Goal: Task Accomplishment & Management: Manage account settings

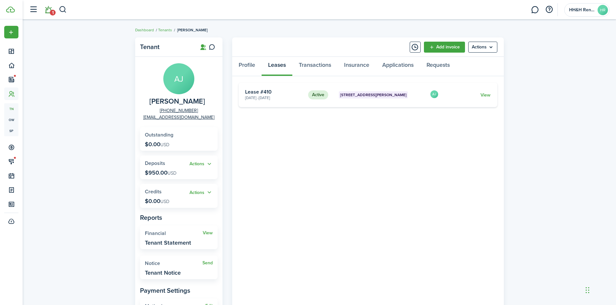
click at [48, 12] on link "1" at bounding box center [48, 10] width 12 height 16
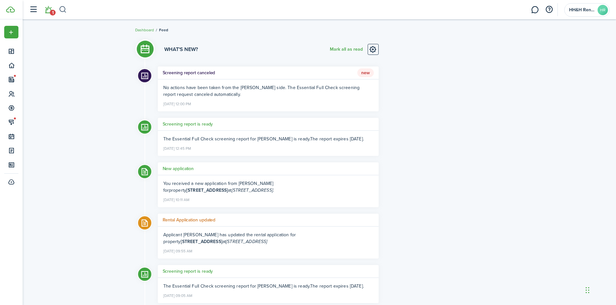
click at [62, 11] on button "button" at bounding box center [63, 9] width 8 height 11
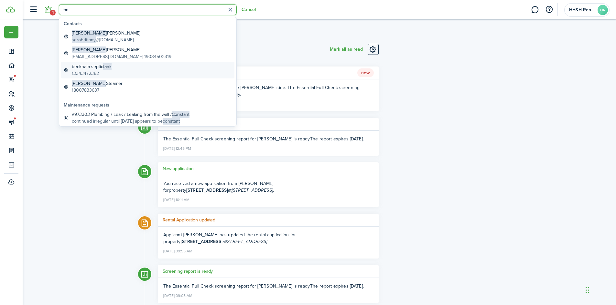
type input "tane"
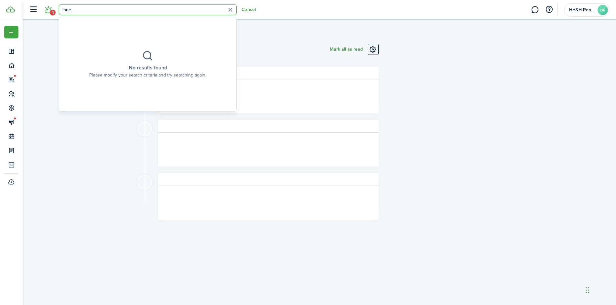
drag, startPoint x: 63, startPoint y: 12, endPoint x: 40, endPoint y: 11, distance: 22.6
click at [40, 11] on header-control-items "1 tane Cancel" at bounding box center [141, 10] width 230 height 16
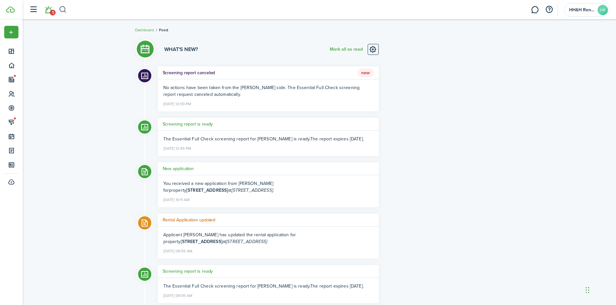
click at [62, 10] on button "button" at bounding box center [63, 9] width 8 height 11
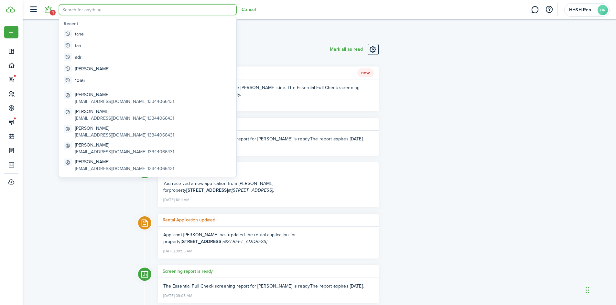
click at [48, 14] on li "1" at bounding box center [48, 10] width 15 height 16
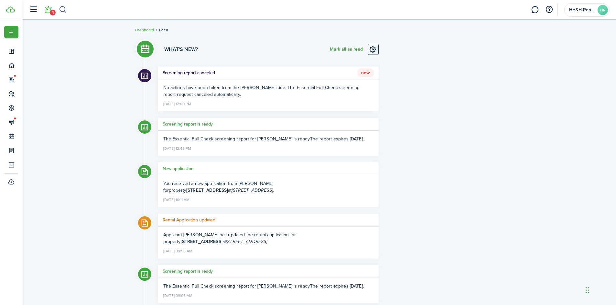
click at [61, 9] on button "button" at bounding box center [63, 9] width 8 height 11
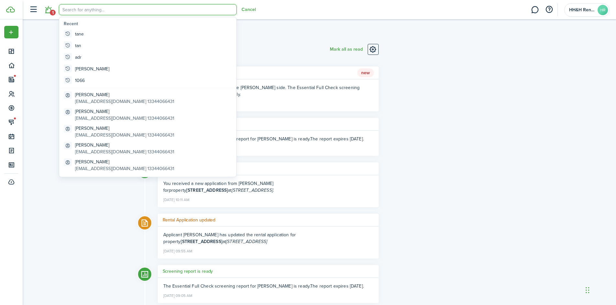
click at [87, 13] on input "search" at bounding box center [148, 9] width 178 height 11
type input "l"
click at [86, 10] on input "search" at bounding box center [148, 9] width 178 height 11
click at [48, 10] on li "1" at bounding box center [48, 10] width 15 height 16
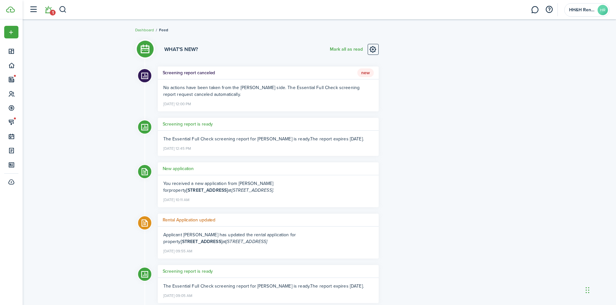
click at [49, 2] on li "1" at bounding box center [48, 10] width 15 height 16
click at [49, 11] on li "1" at bounding box center [48, 10] width 15 height 16
click at [343, 49] on button "Mark all as read" at bounding box center [346, 49] width 33 height 11
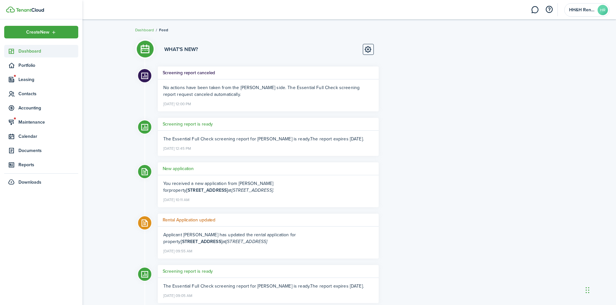
click at [17, 55] on link "Dashboard" at bounding box center [41, 51] width 74 height 13
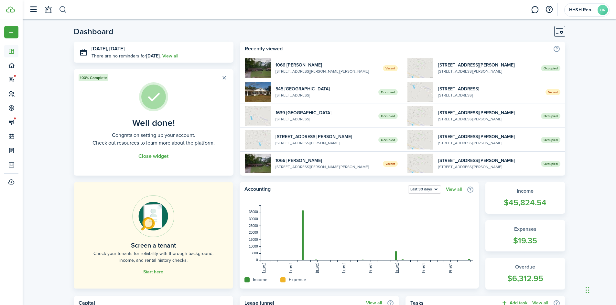
click at [64, 8] on button "button" at bounding box center [63, 9] width 8 height 11
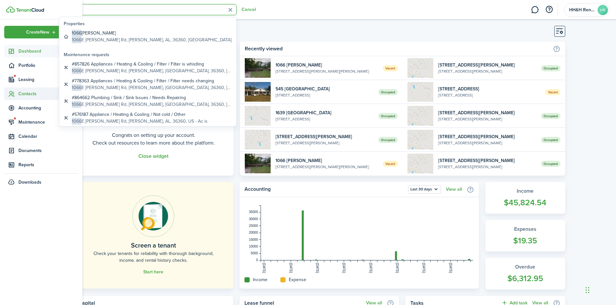
type input "1066"
click at [23, 97] on span "Contacts" at bounding box center [48, 94] width 60 height 7
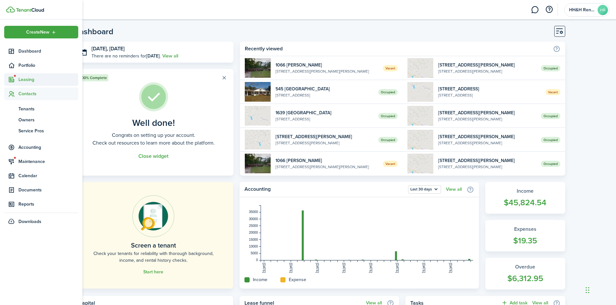
click at [21, 81] on span "Leasing" at bounding box center [48, 79] width 60 height 7
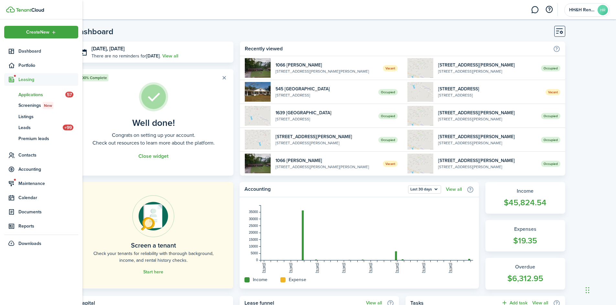
click at [30, 97] on span "Applications" at bounding box center [41, 94] width 47 height 7
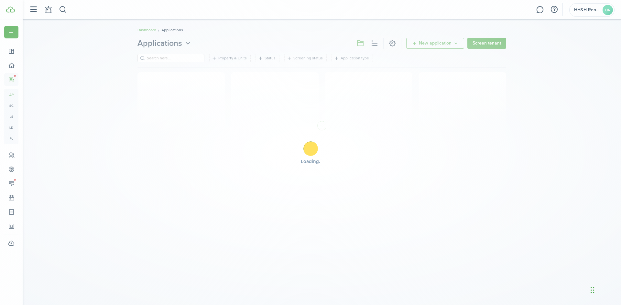
click at [4, 80] on div "Loading" at bounding box center [310, 152] width 621 height 305
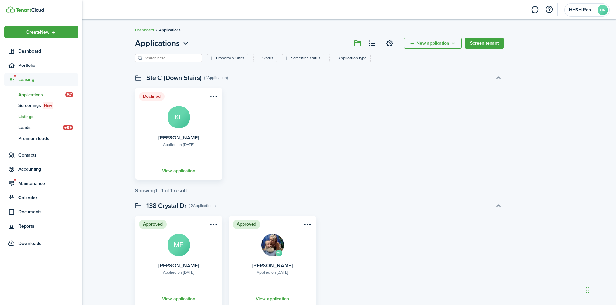
click at [26, 117] on span "Listings" at bounding box center [48, 116] width 60 height 7
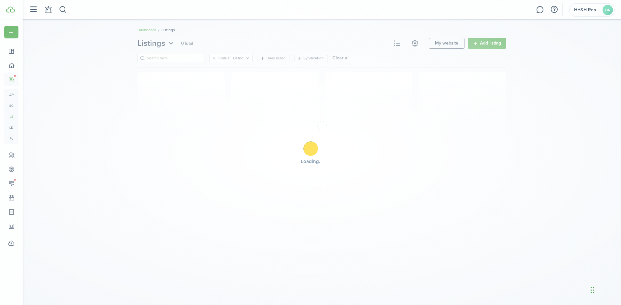
click at [13, 78] on icon at bounding box center [11, 80] width 7 height 6
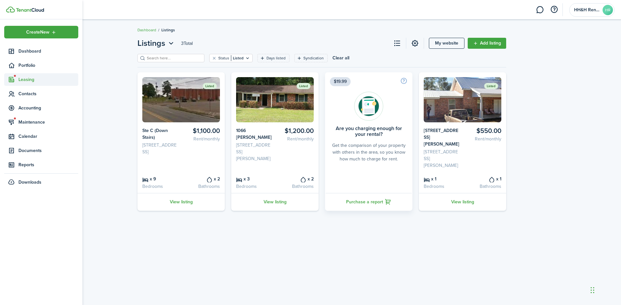
click at [17, 80] on sidebar-link-icon at bounding box center [11, 79] width 14 height 7
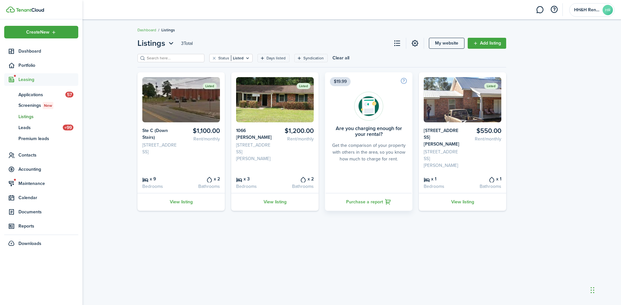
click at [28, 118] on span "Listings" at bounding box center [48, 116] width 60 height 7
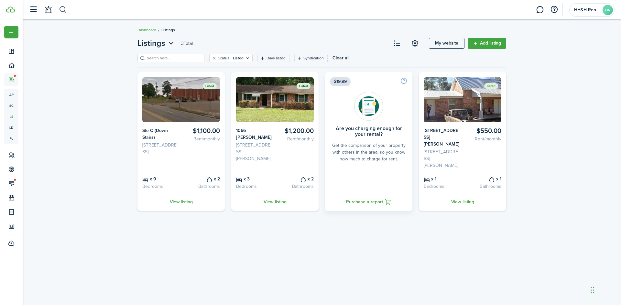
click at [67, 11] on button "button" at bounding box center [63, 9] width 8 height 11
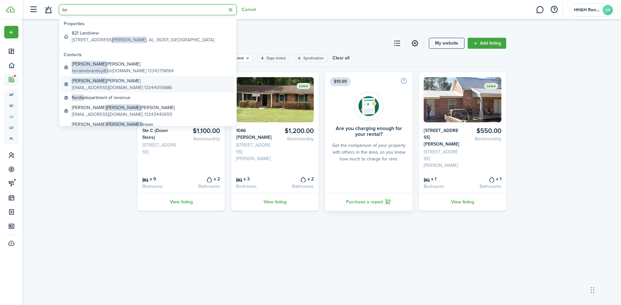
type input "lor"
click at [93, 85] on global-search-item-description "[EMAIL_ADDRESS][DOMAIN_NAME] 13344059886" at bounding box center [122, 87] width 100 height 7
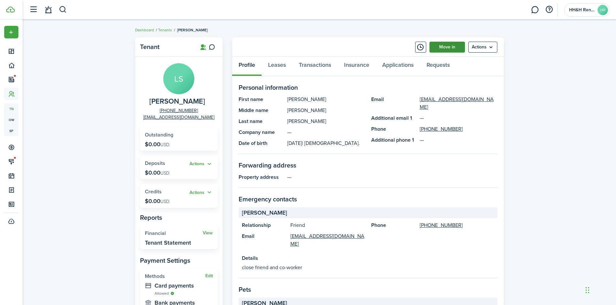
click at [458, 49] on link "Move in" at bounding box center [447, 47] width 36 height 11
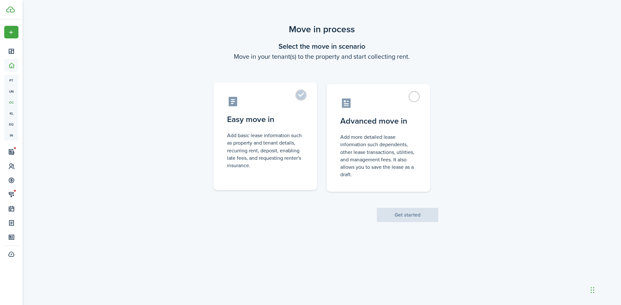
click at [297, 102] on control-radio-card-icon at bounding box center [265, 101] width 76 height 11
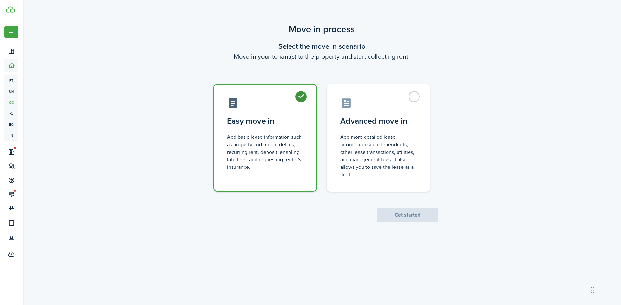
radio input "true"
click at [395, 220] on button "Get started" at bounding box center [407, 215] width 61 height 14
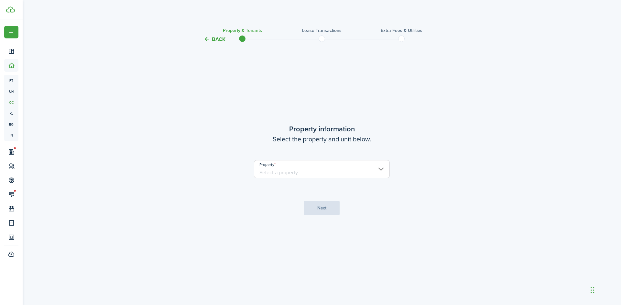
click at [306, 173] on input "Property" at bounding box center [322, 169] width 136 height 18
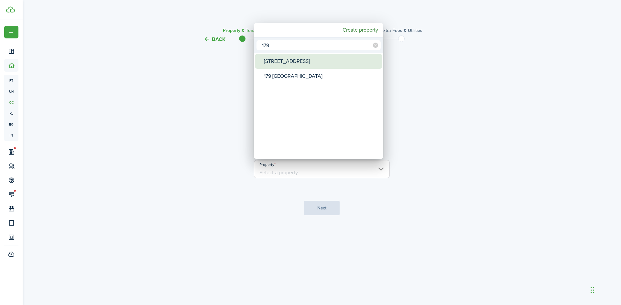
type input "179"
click at [289, 66] on div "[STREET_ADDRESS]" at bounding box center [321, 61] width 114 height 15
type input "[STREET_ADDRESS]"
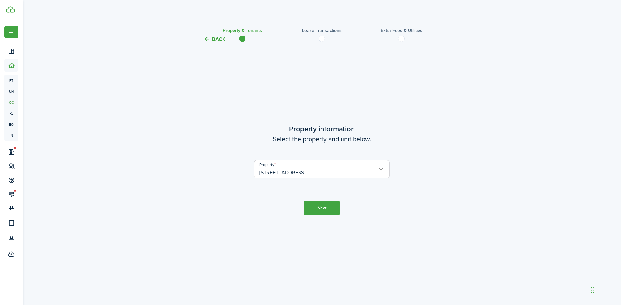
click at [314, 205] on button "Next" at bounding box center [322, 208] width 36 height 15
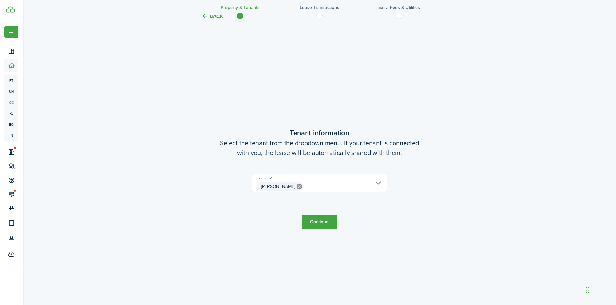
scroll to position [262, 0]
click at [315, 223] on button "Continue" at bounding box center [320, 222] width 36 height 15
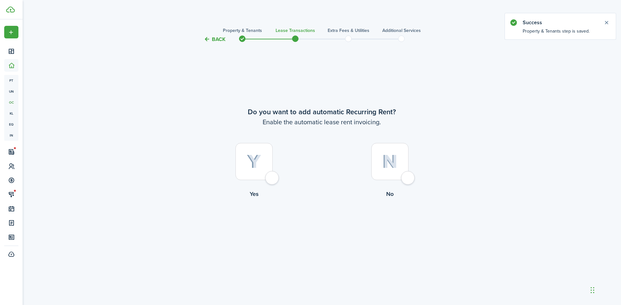
click at [266, 154] on div at bounding box center [253, 161] width 37 height 37
radio input "true"
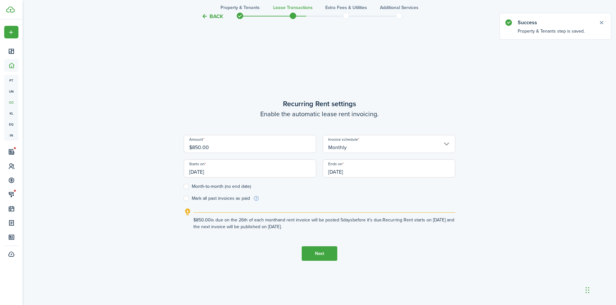
scroll to position [262, 0]
click at [283, 173] on input "[DATE]" at bounding box center [250, 167] width 133 height 18
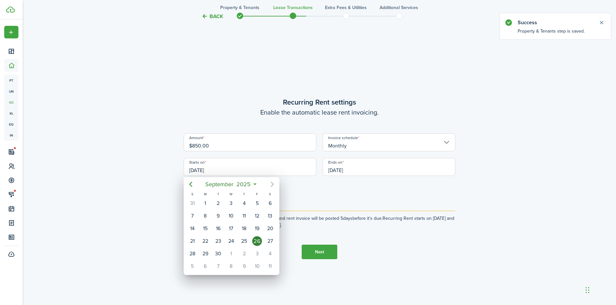
click at [270, 182] on icon "Next page" at bounding box center [272, 185] width 8 height 8
click at [231, 203] on div "1" at bounding box center [231, 204] width 10 height 10
type input "[DATE]"
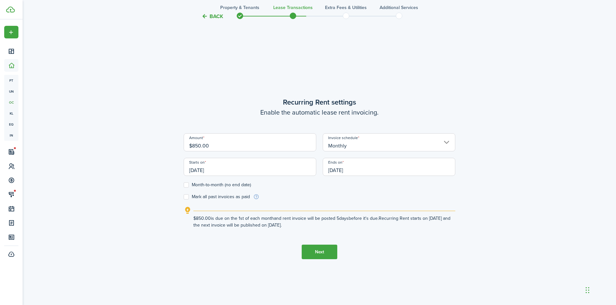
click at [349, 168] on input "[DATE]" at bounding box center [389, 167] width 133 height 18
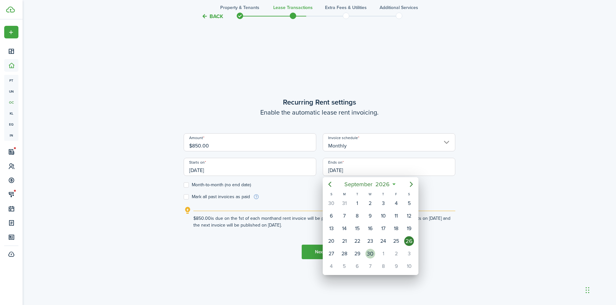
click at [369, 252] on div "30" at bounding box center [370, 254] width 10 height 10
type input "[DATE]"
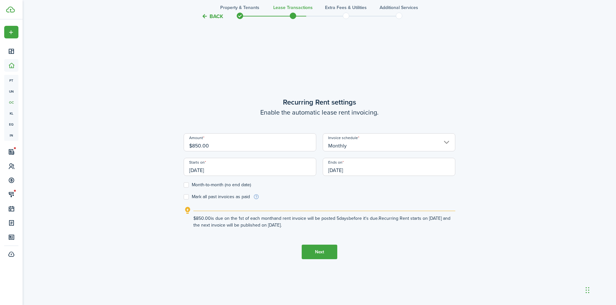
click at [320, 251] on button "Next" at bounding box center [320, 252] width 36 height 15
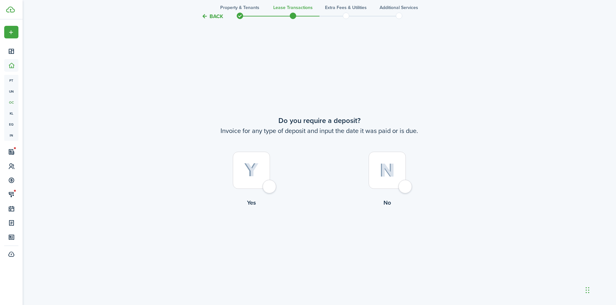
click at [264, 173] on div at bounding box center [251, 170] width 37 height 37
radio input "true"
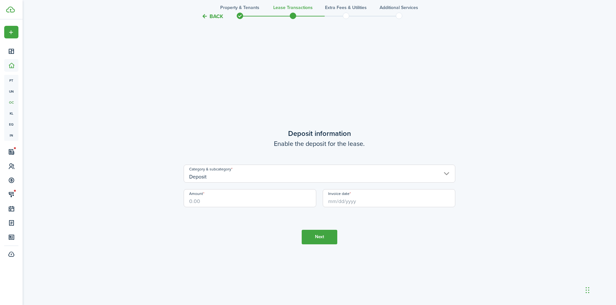
scroll to position [873, 0]
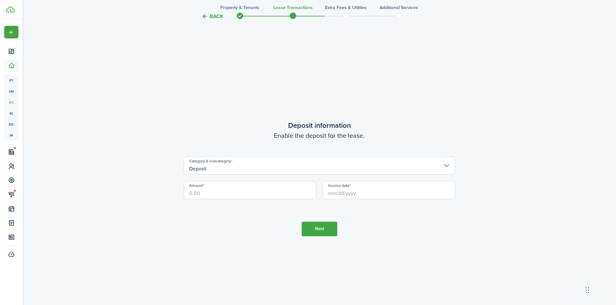
click at [243, 188] on input "Amount" at bounding box center [250, 190] width 133 height 18
click at [364, 189] on input "Invoice date" at bounding box center [389, 190] width 133 height 18
type input "$850.00"
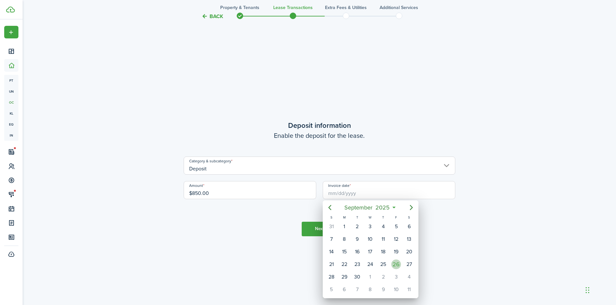
click at [399, 265] on div "26" at bounding box center [396, 265] width 10 height 10
type input "[DATE]"
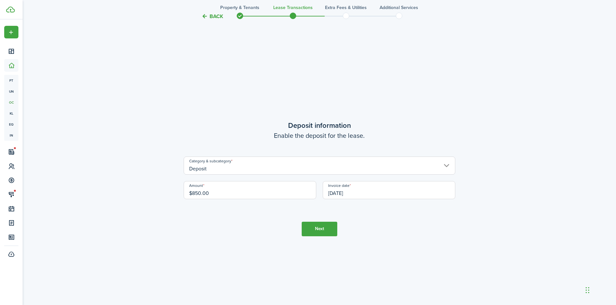
click at [329, 230] on button "Next" at bounding box center [320, 229] width 36 height 15
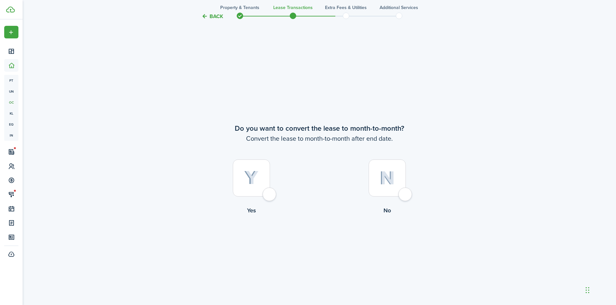
scroll to position [1179, 0]
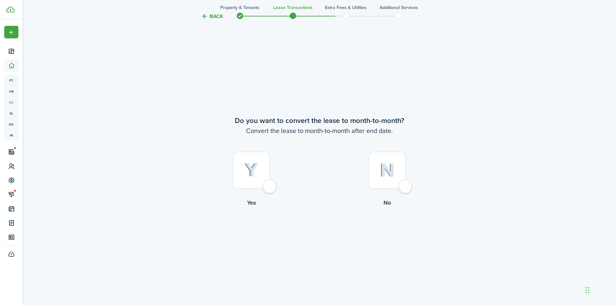
click at [406, 166] on label "No" at bounding box center [387, 181] width 136 height 59
radio input "true"
click at [317, 241] on button "Continue" at bounding box center [320, 234] width 36 height 15
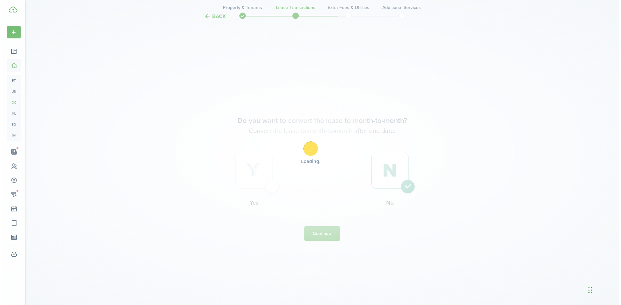
scroll to position [0, 0]
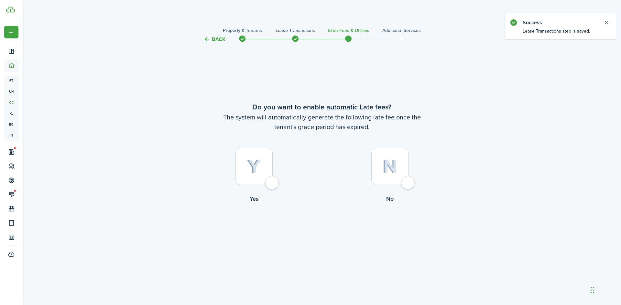
click at [258, 160] on img at bounding box center [254, 167] width 15 height 14
radio input "true"
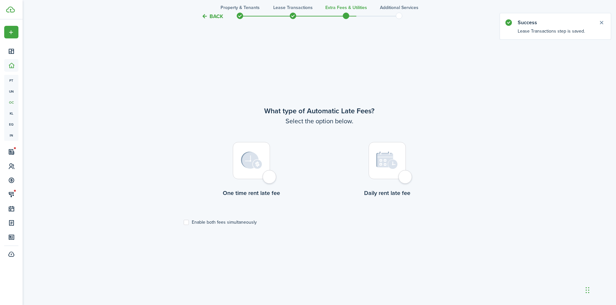
scroll to position [262, 0]
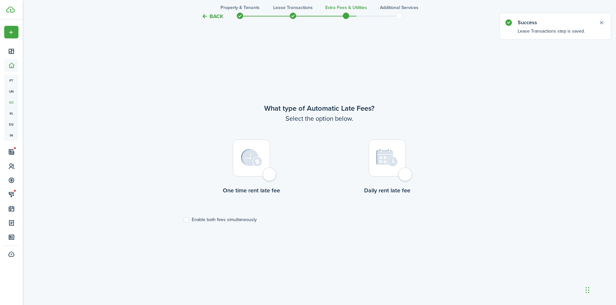
click at [239, 216] on lease-wizard-late-fee-type-choice "What type of Automatic Late Fees? Select the option below. One time rent late f…" at bounding box center [320, 163] width 272 height 120
click at [239, 218] on label "Enable both fees simultaneously" at bounding box center [220, 220] width 73 height 5
click at [184, 220] on input "Enable both fees simultaneously" at bounding box center [183, 220] width 0 height 0
checkbox input "true"
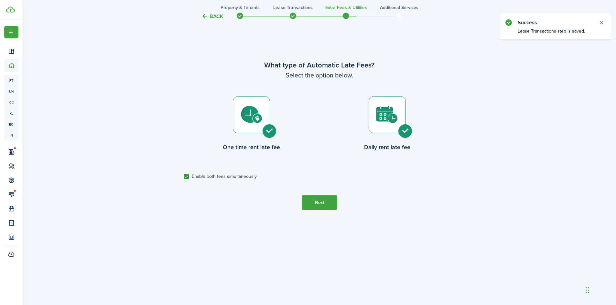
click at [327, 202] on button "Next" at bounding box center [320, 203] width 36 height 15
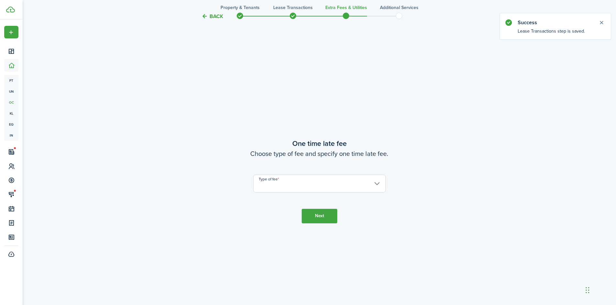
scroll to position [568, 0]
click at [299, 180] on input "Type of fee" at bounding box center [319, 181] width 133 height 18
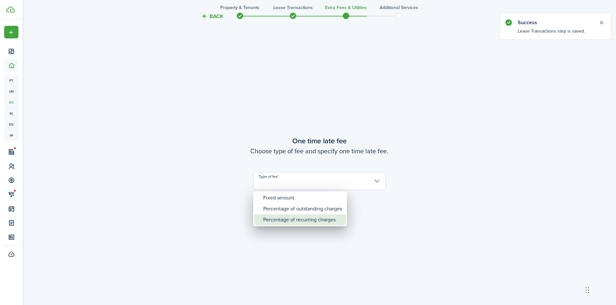
click at [294, 216] on div "Percentage of recurring charges" at bounding box center [302, 220] width 79 height 11
type input "Percentage of recurring charges"
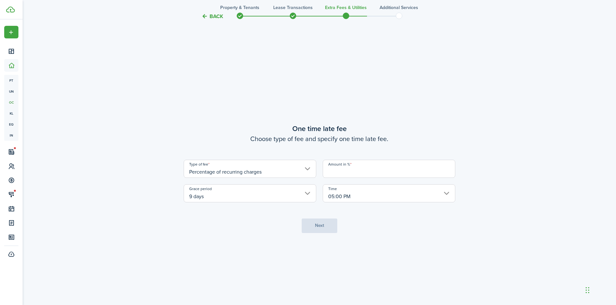
click at [344, 170] on input "Amount in %" at bounding box center [389, 169] width 133 height 18
type input "10"
click at [327, 225] on button "Next" at bounding box center [320, 226] width 36 height 15
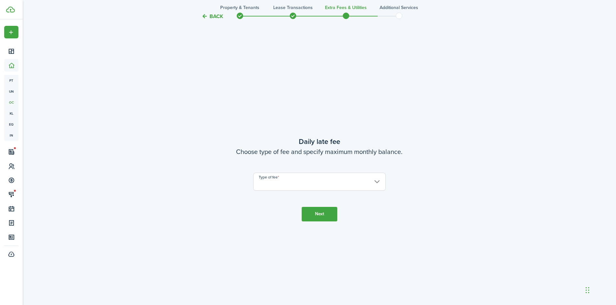
scroll to position [873, 0]
click at [291, 186] on input "Type of fee" at bounding box center [319, 181] width 133 height 18
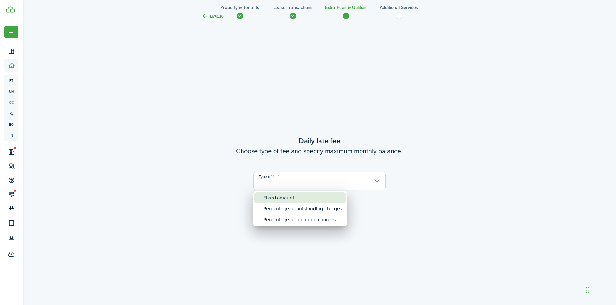
click at [294, 198] on div "Fixed amount" at bounding box center [302, 198] width 79 height 11
type input "Fixed amount"
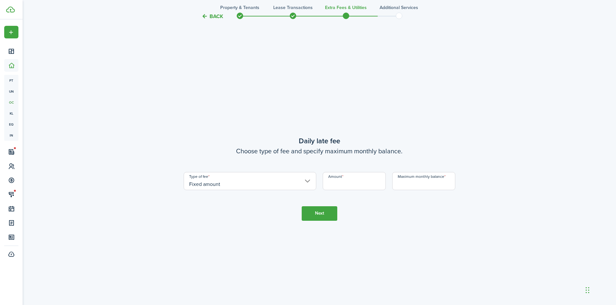
drag, startPoint x: 362, startPoint y: 179, endPoint x: 358, endPoint y: 183, distance: 5.3
click at [362, 179] on input "Amount" at bounding box center [354, 181] width 63 height 18
type input "$5.00"
click at [403, 189] on input "Maximum monthly balance" at bounding box center [423, 181] width 63 height 18
type input "$5,000.00"
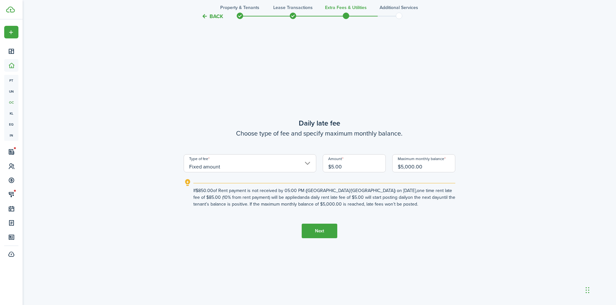
click at [314, 230] on button "Next" at bounding box center [320, 231] width 36 height 15
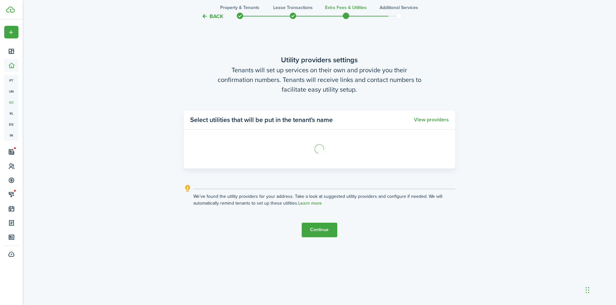
scroll to position [1185, 0]
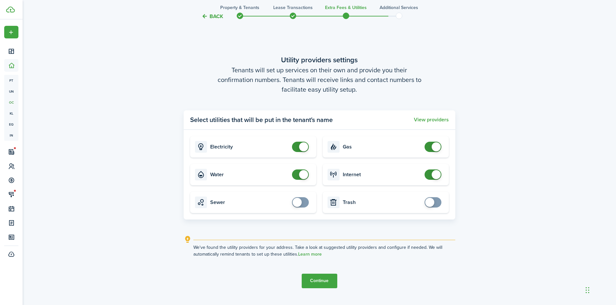
checkbox input "true"
click at [303, 204] on span at bounding box center [300, 203] width 6 height 10
checkbox input "true"
click at [436, 202] on span at bounding box center [433, 203] width 6 height 10
click at [327, 282] on button "Continue" at bounding box center [320, 281] width 36 height 15
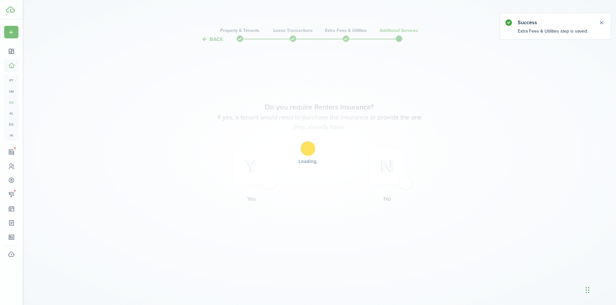
scroll to position [0, 0]
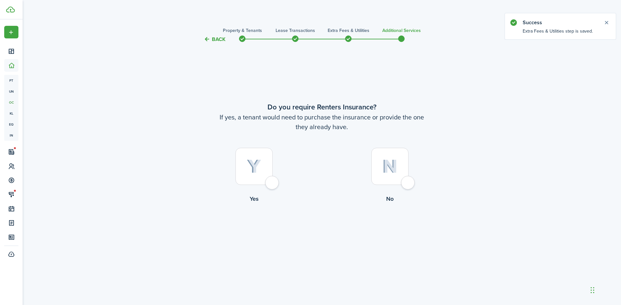
click at [383, 166] on img at bounding box center [389, 167] width 15 height 14
radio input "true"
click at [322, 227] on button "Complete move in" at bounding box center [322, 230] width 48 height 15
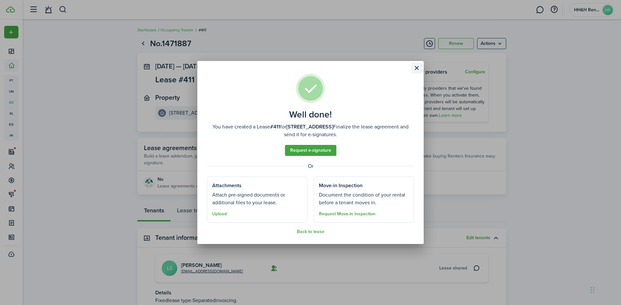
click at [419, 70] on button "Close modal" at bounding box center [416, 68] width 11 height 11
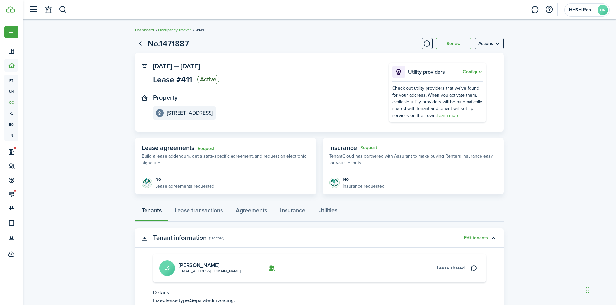
click at [146, 31] on link "Dashboard" at bounding box center [144, 30] width 19 height 6
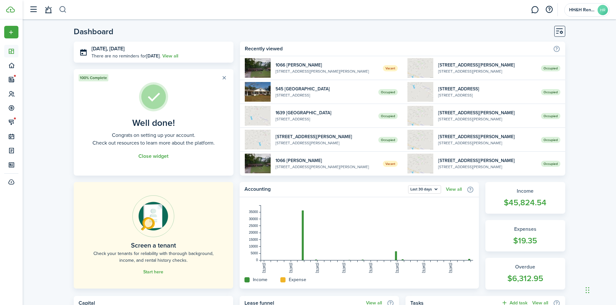
click at [63, 12] on button "button" at bounding box center [63, 9] width 8 height 11
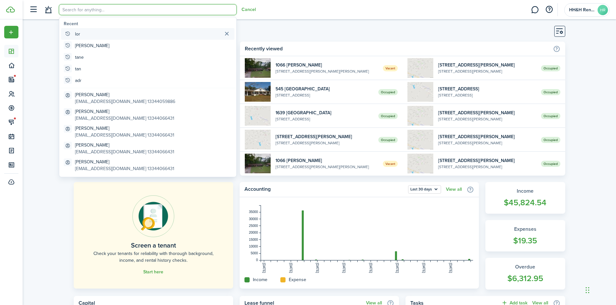
click at [76, 33] on global-search-item-title "lor" at bounding box center [77, 34] width 5 height 7
type input "lor"
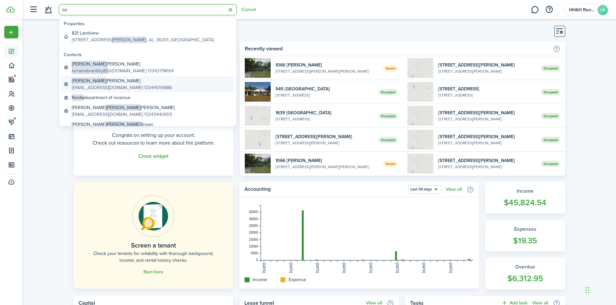
click at [103, 83] on global-search-item-title "[PERSON_NAME]" at bounding box center [122, 81] width 100 height 7
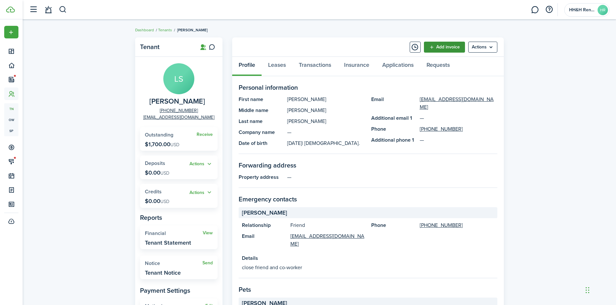
click at [440, 48] on link "Add invoice" at bounding box center [444, 47] width 41 height 11
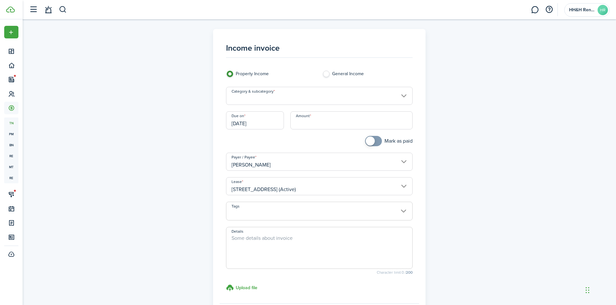
click at [250, 96] on input "Category & subcategory" at bounding box center [319, 96] width 187 height 18
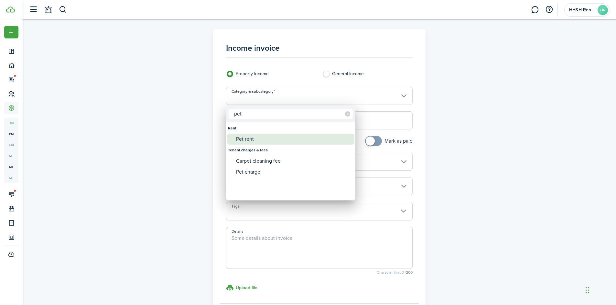
type input "pet"
click at [260, 137] on div "Pet rent" at bounding box center [293, 139] width 114 height 11
type input "Rent / Pet rent"
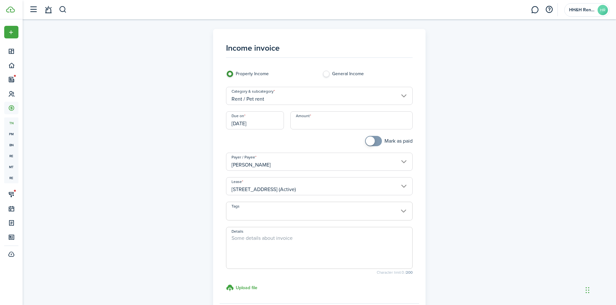
click at [273, 102] on input "Rent / Pet rent" at bounding box center [319, 96] width 187 height 18
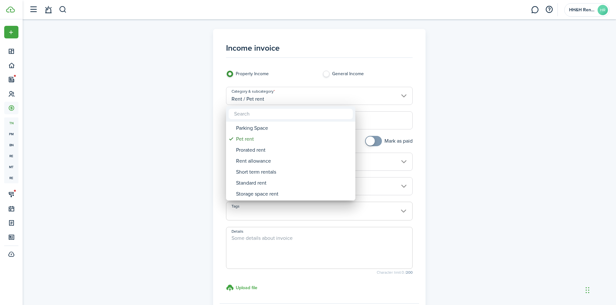
click at [273, 102] on div at bounding box center [307, 152] width 719 height 409
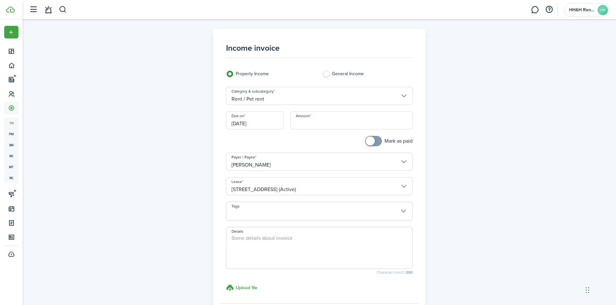
click at [328, 122] on input "Amount" at bounding box center [351, 121] width 122 height 18
type input "$200.00"
click at [282, 248] on textarea "Details" at bounding box center [319, 250] width 186 height 31
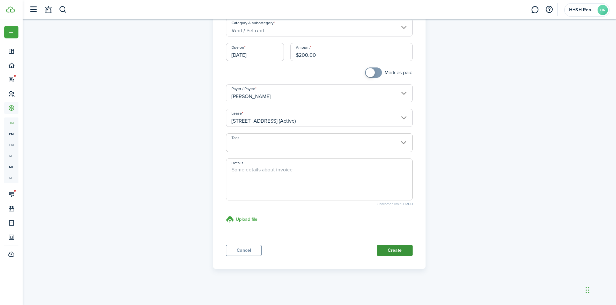
scroll to position [70, 0]
click at [387, 251] on button "Create" at bounding box center [395, 249] width 36 height 11
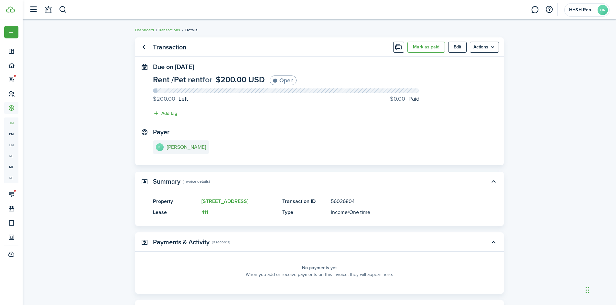
click at [187, 149] on e-details-info-title "[PERSON_NAME]" at bounding box center [186, 148] width 39 height 6
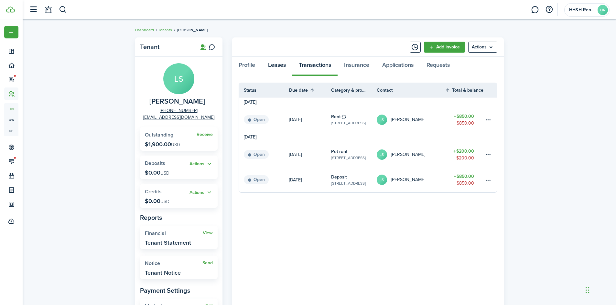
click at [270, 70] on link "Leases" at bounding box center [277, 66] width 31 height 19
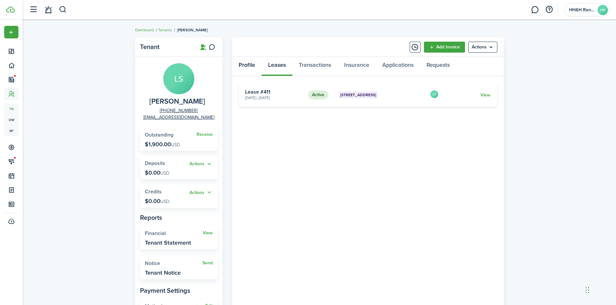
click at [252, 64] on link "Profile" at bounding box center [246, 66] width 29 height 19
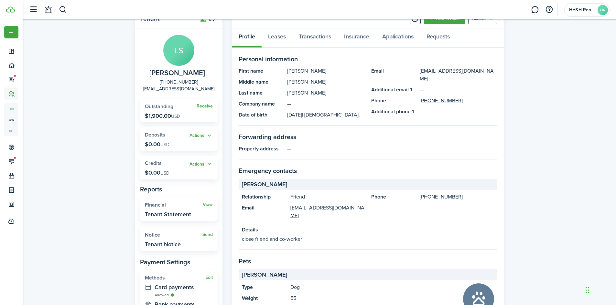
scroll to position [28, 0]
click at [280, 37] on link "Leases" at bounding box center [277, 38] width 31 height 19
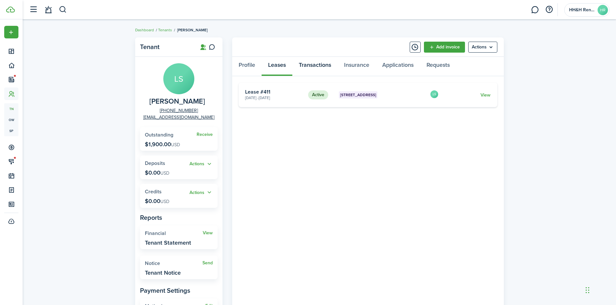
click at [322, 65] on link "Transactions" at bounding box center [314, 66] width 45 height 19
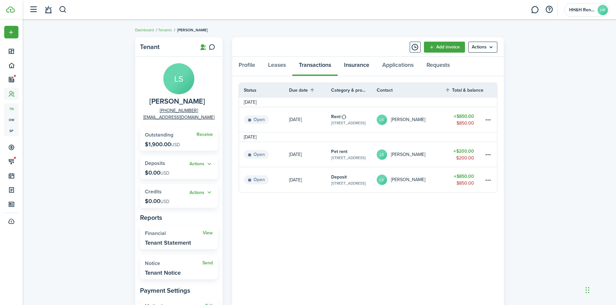
click at [359, 69] on link "Insurance" at bounding box center [356, 66] width 38 height 19
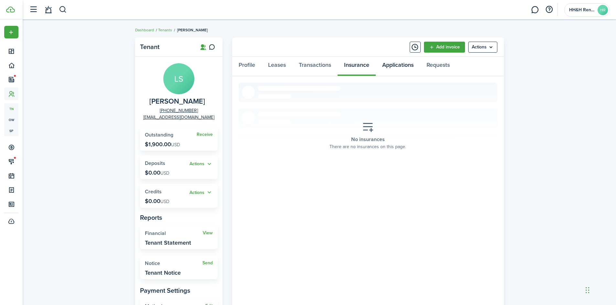
click at [398, 66] on link "Applications" at bounding box center [398, 66] width 44 height 19
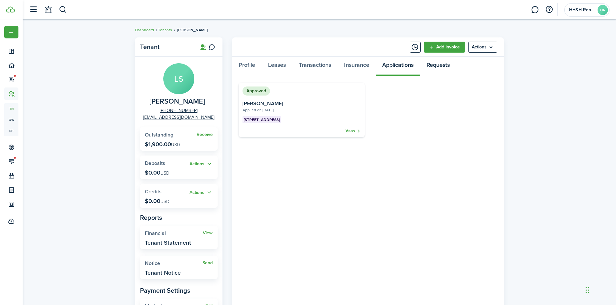
click at [432, 66] on link "Requests" at bounding box center [438, 66] width 36 height 19
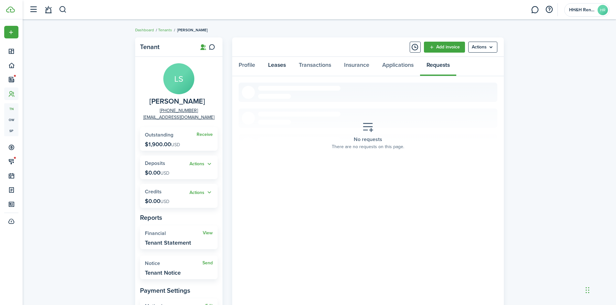
click at [284, 64] on link "Leases" at bounding box center [277, 66] width 31 height 19
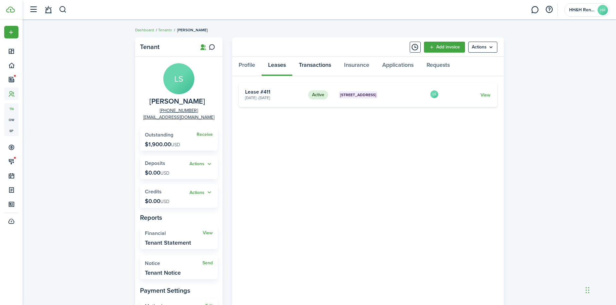
click at [311, 66] on link "Transactions" at bounding box center [314, 66] width 45 height 19
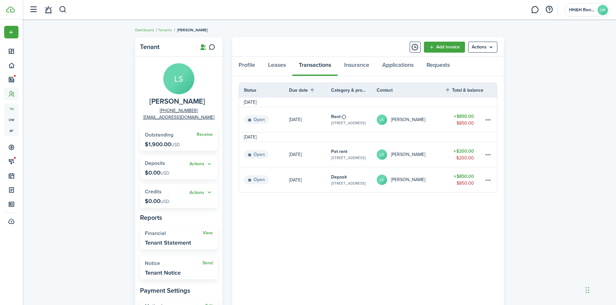
click at [428, 171] on link "LS [PERSON_NAME]" at bounding box center [411, 179] width 69 height 25
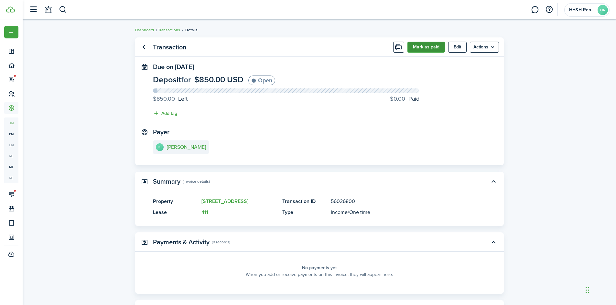
click at [432, 48] on button "Mark as paid" at bounding box center [425, 47] width 37 height 11
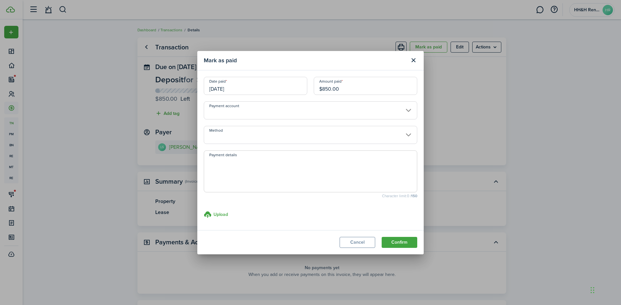
drag, startPoint x: 344, startPoint y: 91, endPoint x: 290, endPoint y: 93, distance: 53.4
click at [290, 93] on div "Date paid [DATE] Amount paid $850.00" at bounding box center [310, 89] width 220 height 25
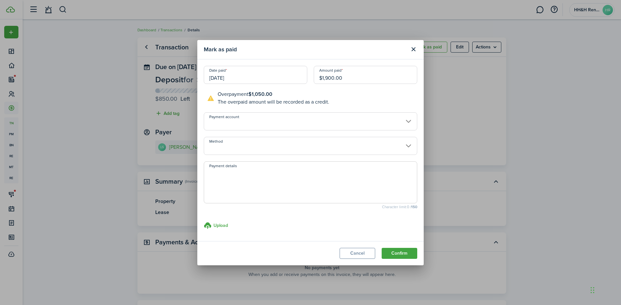
click at [252, 145] on input "Method" at bounding box center [310, 146] width 213 height 18
type input "$1,900.00"
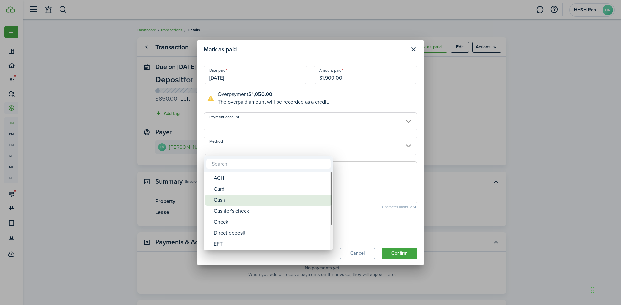
click at [233, 200] on div "Cash" at bounding box center [271, 200] width 114 height 11
type input "Cash"
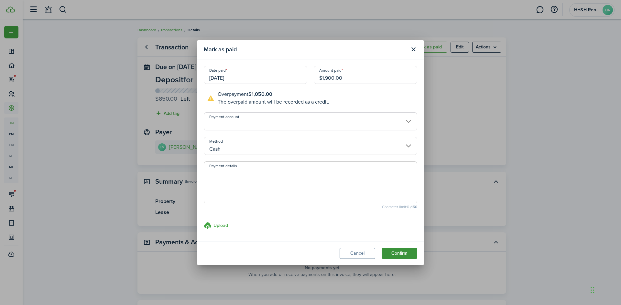
click at [400, 253] on button "Confirm" at bounding box center [399, 253] width 36 height 11
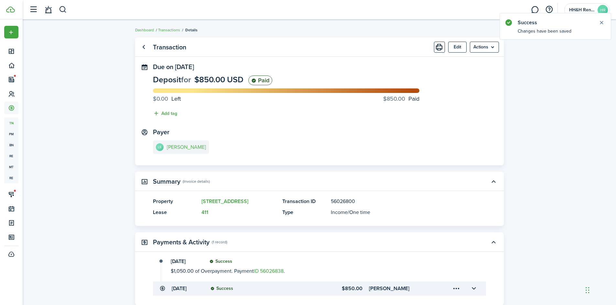
click at [177, 144] on link "LS [PERSON_NAME]" at bounding box center [181, 148] width 56 height 14
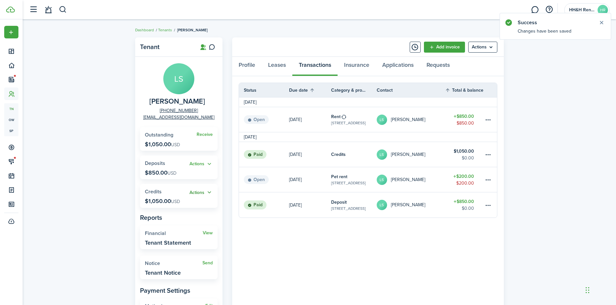
click at [198, 190] on button "Actions" at bounding box center [200, 192] width 23 height 7
click at [194, 218] on link "Apply" at bounding box center [184, 216] width 57 height 11
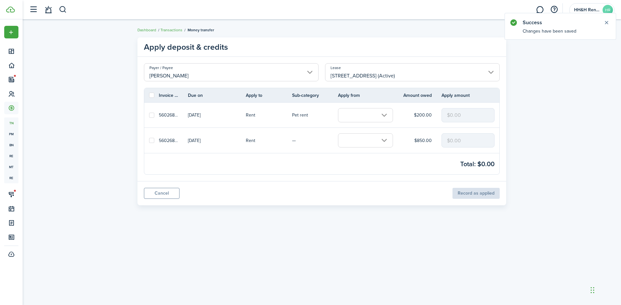
click at [371, 114] on input "text" at bounding box center [365, 115] width 55 height 14
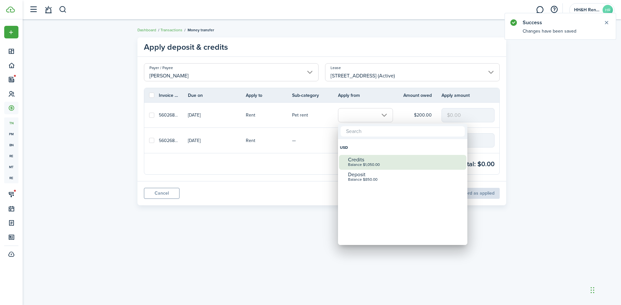
click at [359, 163] on div "Balance $1,050.00" at bounding box center [405, 165] width 114 height 5
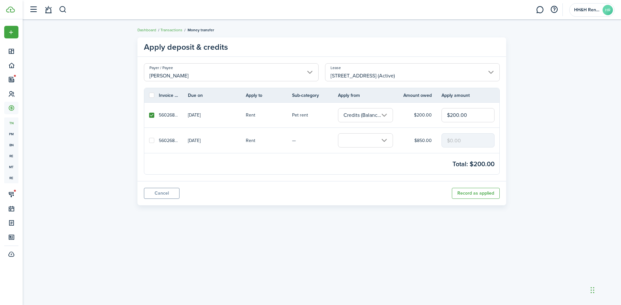
click at [358, 141] on input "text" at bounding box center [365, 141] width 55 height 14
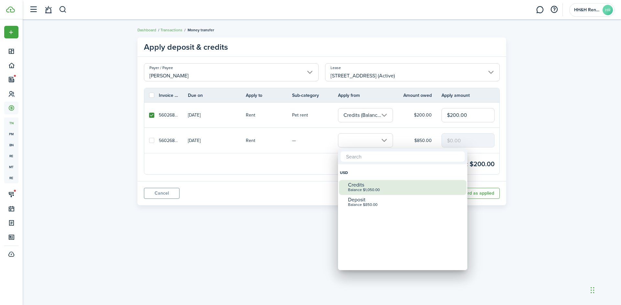
click at [359, 185] on div "Credits" at bounding box center [405, 185] width 114 height 6
checkbox input "true"
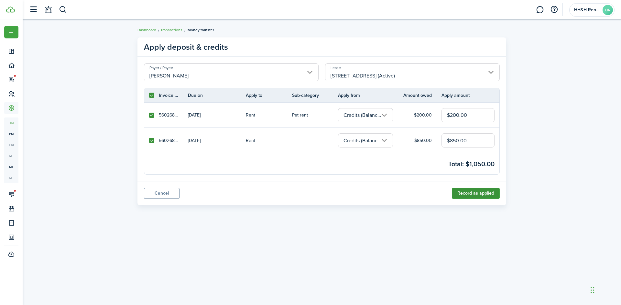
click at [481, 191] on button "Record as applied" at bounding box center [476, 193] width 48 height 11
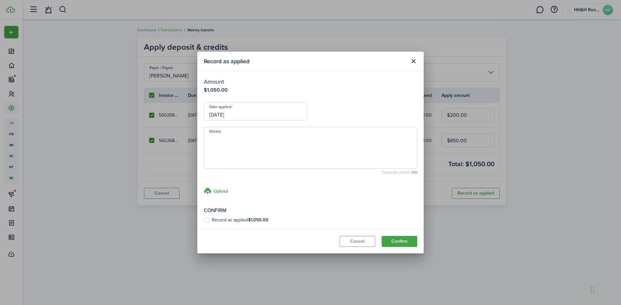
click at [222, 220] on label "Record as applied $1,050.00" at bounding box center [236, 220] width 65 height 5
click at [204, 220] on input "Record as applied $1,050.00" at bounding box center [203, 220] width 0 height 0
checkbox input "true"
click at [395, 240] on button "Confirm" at bounding box center [399, 241] width 36 height 11
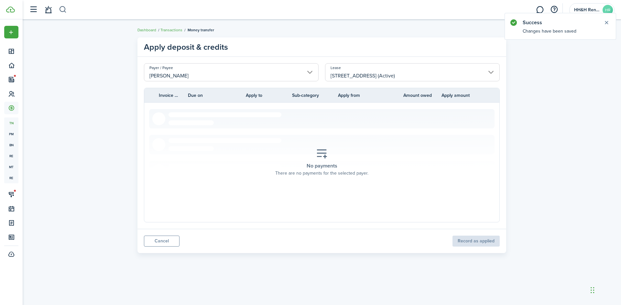
click at [63, 10] on button "button" at bounding box center [63, 9] width 8 height 11
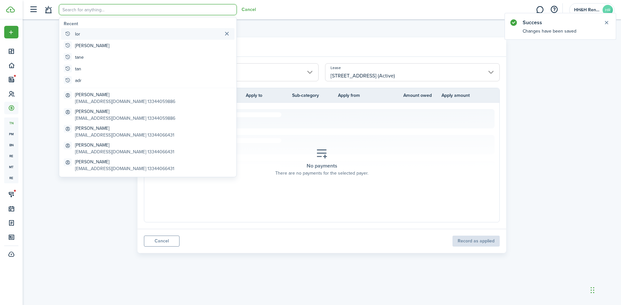
click at [75, 34] on global-search-item-title "lor" at bounding box center [77, 34] width 5 height 7
type input "lor"
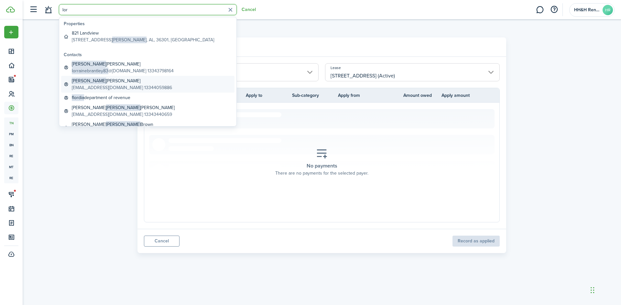
click at [95, 89] on global-search-item-description "[EMAIL_ADDRESS][DOMAIN_NAME] 13344059886" at bounding box center [122, 87] width 100 height 7
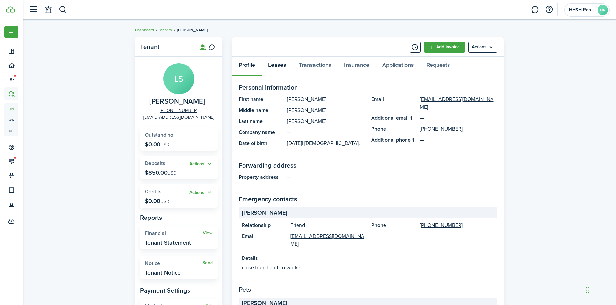
click at [284, 71] on link "Leases" at bounding box center [277, 66] width 31 height 19
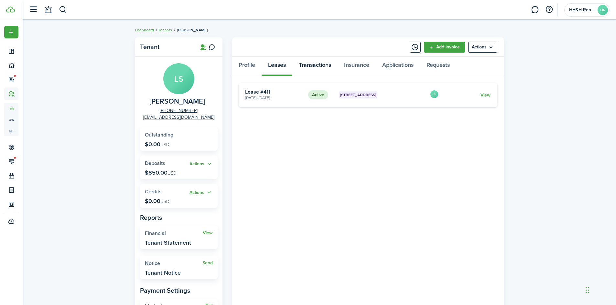
click at [316, 70] on link "Transactions" at bounding box center [314, 66] width 45 height 19
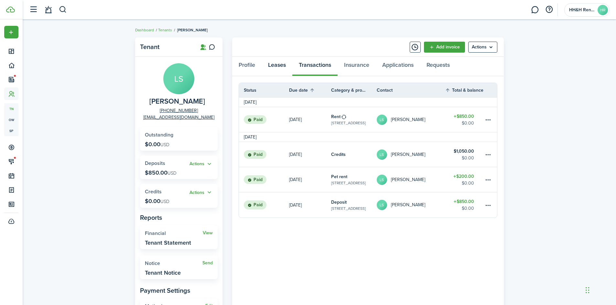
click at [281, 69] on link "Leases" at bounding box center [277, 66] width 31 height 19
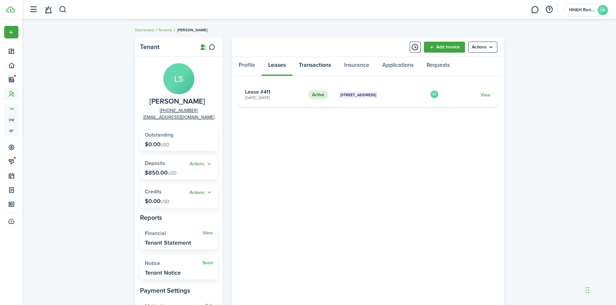
click at [323, 63] on link "Transactions" at bounding box center [314, 66] width 45 height 19
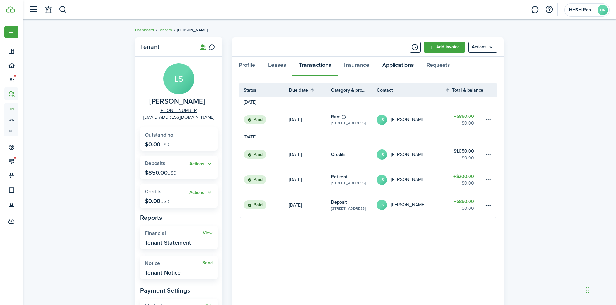
click at [394, 65] on link "Applications" at bounding box center [398, 66] width 44 height 19
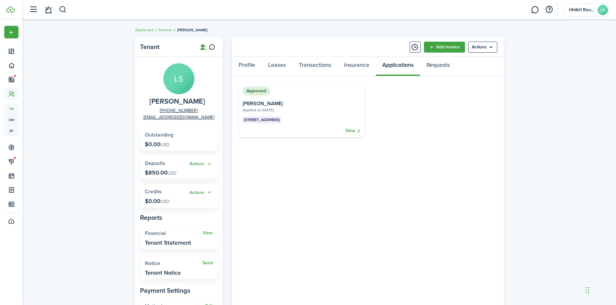
click at [355, 131] on link "View" at bounding box center [353, 131] width 16 height 6
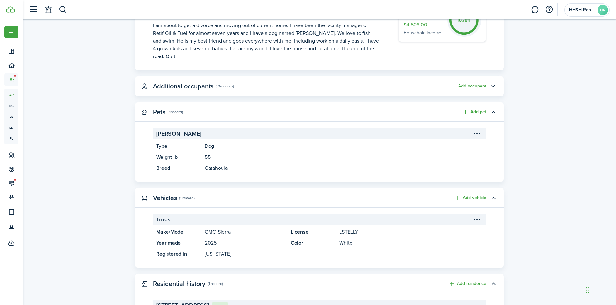
scroll to position [199, 0]
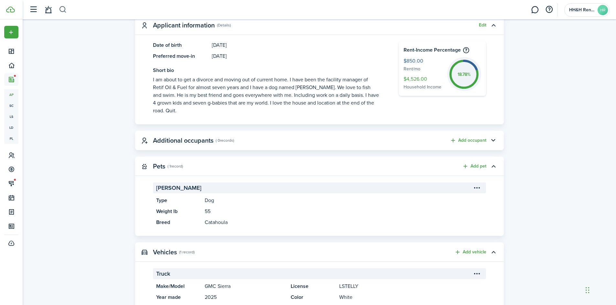
click at [65, 8] on button "button" at bounding box center [63, 9] width 8 height 11
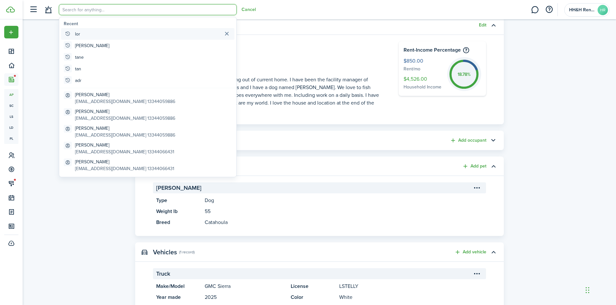
click at [78, 34] on global-search-item-title "lor" at bounding box center [77, 34] width 5 height 7
type input "lor"
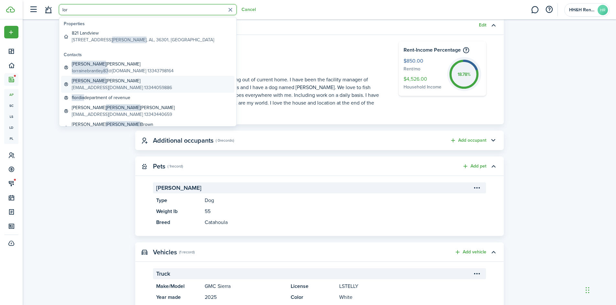
click at [95, 80] on global-search-item-title "[PERSON_NAME]" at bounding box center [122, 81] width 100 height 7
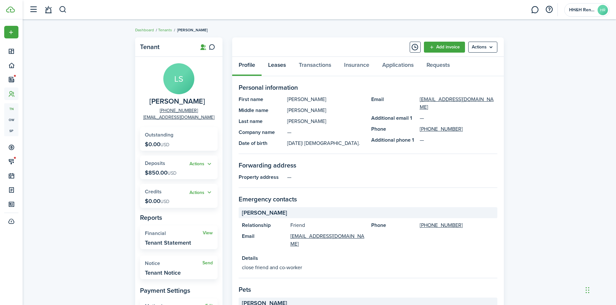
click at [288, 65] on link "Leases" at bounding box center [277, 66] width 31 height 19
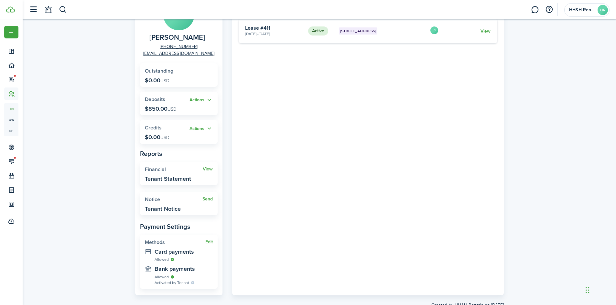
scroll to position [65, 0]
click at [485, 29] on link "View" at bounding box center [485, 30] width 10 height 7
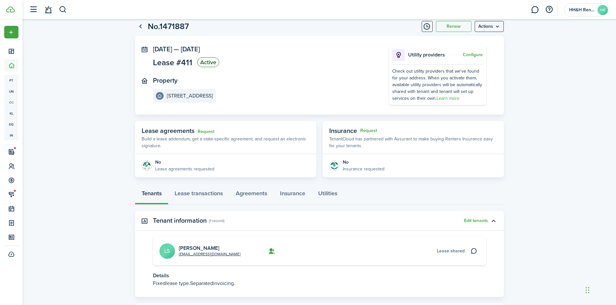
scroll to position [53, 0]
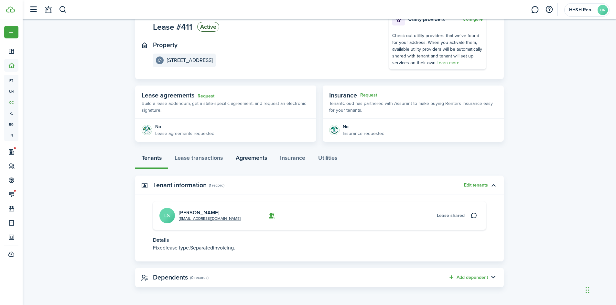
click at [251, 158] on link "Agreements" at bounding box center [251, 159] width 44 height 19
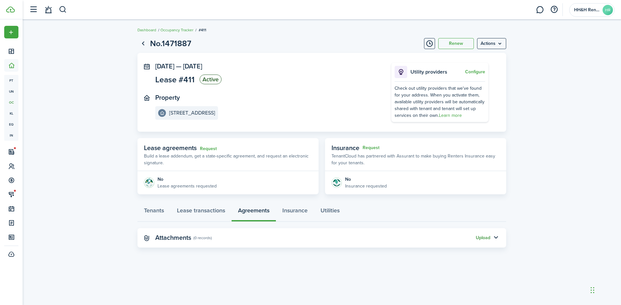
click at [480, 236] on button "Upload" at bounding box center [483, 238] width 15 height 5
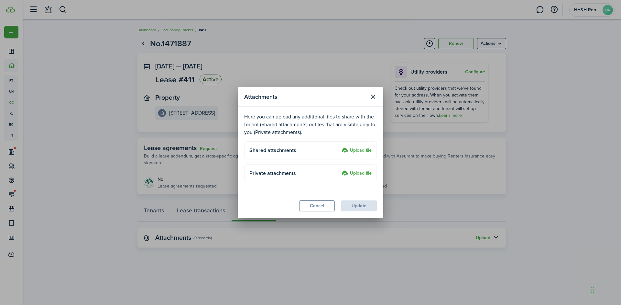
click at [339, 150] on upload-button "Upload file" at bounding box center [355, 151] width 32 height 8
click at [359, 151] on label "Upload file" at bounding box center [356, 151] width 30 height 8
click at [339, 147] on input "Upload file" at bounding box center [339, 147] width 0 height 0
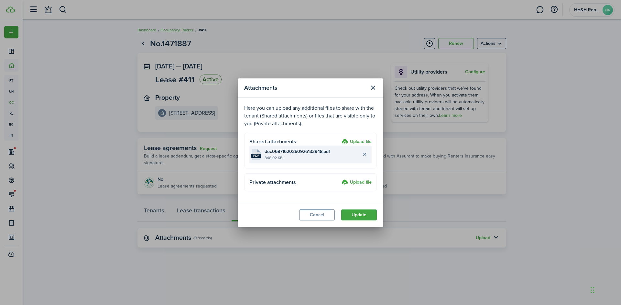
click at [277, 155] on file-size "848.02 KB" at bounding box center [311, 158] width 94 height 6
click at [355, 216] on button "Update" at bounding box center [359, 215] width 36 height 11
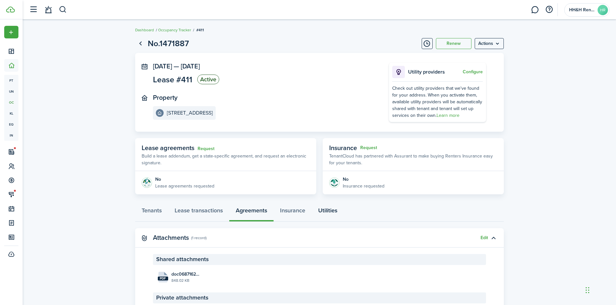
scroll to position [55, 0]
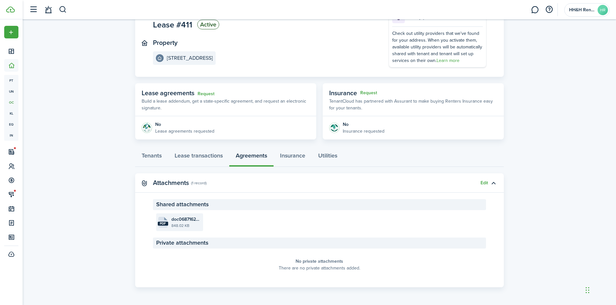
click at [187, 224] on file-size "848.02 KB" at bounding box center [186, 226] width 30 height 6
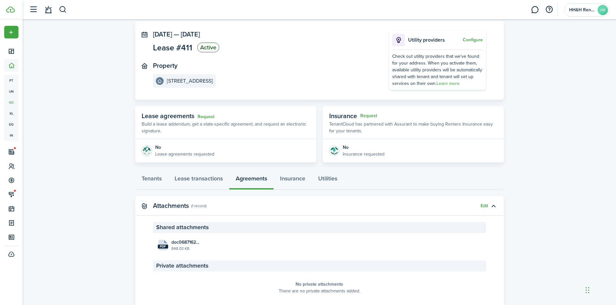
scroll to position [0, 0]
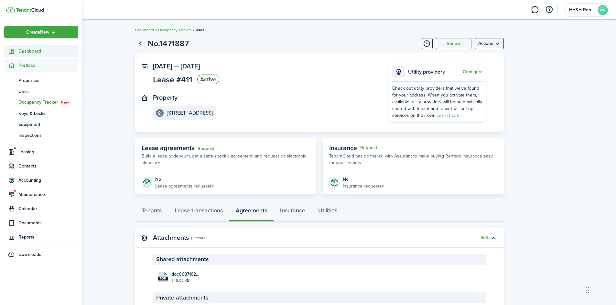
click at [29, 50] on span "Dashboard" at bounding box center [48, 51] width 60 height 7
